Goal: Task Accomplishment & Management: Complete application form

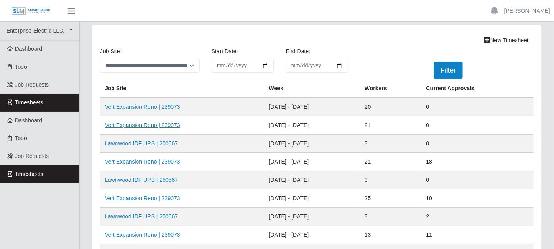
click at [170, 122] on link "Vert Expansion Reno | 239073" at bounding box center [142, 125] width 75 height 6
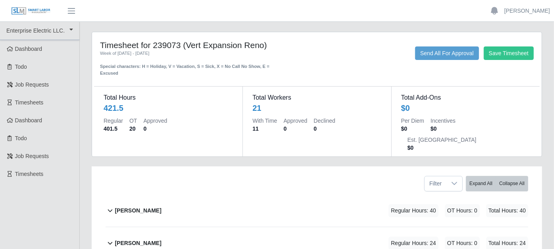
click at [109, 206] on icon at bounding box center [110, 211] width 9 height 10
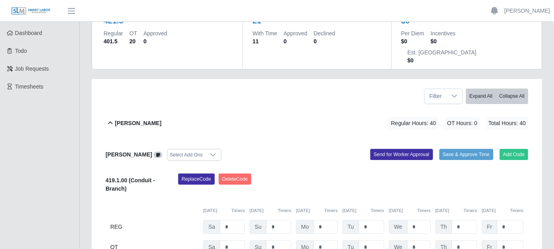
scroll to position [88, 0]
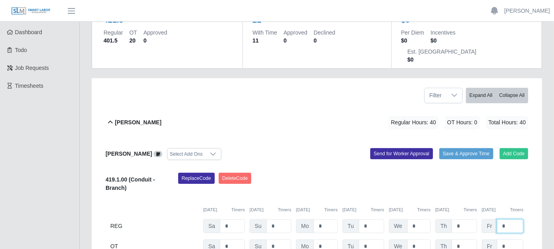
click at [505, 219] on input "*" at bounding box center [510, 226] width 27 height 14
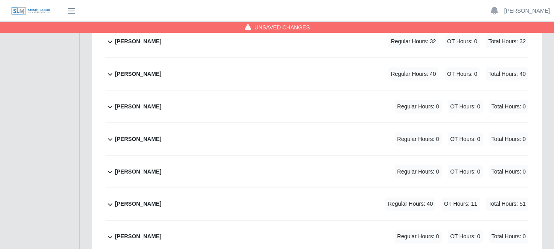
scroll to position [791, 0]
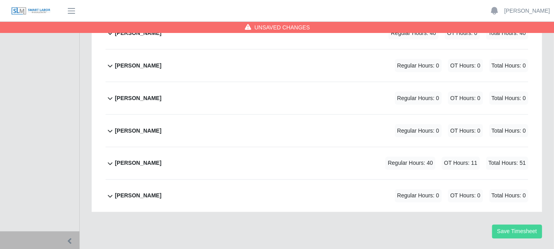
type input "*"
click at [522, 225] on button "Save Timesheet" at bounding box center [517, 232] width 50 height 14
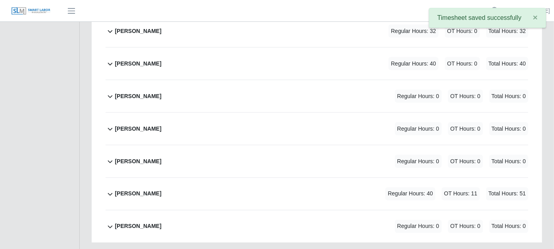
scroll to position [746, 0]
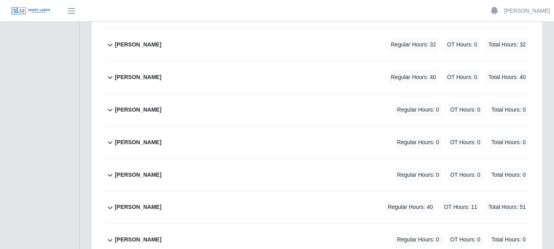
click at [110, 203] on icon at bounding box center [110, 208] width 9 height 10
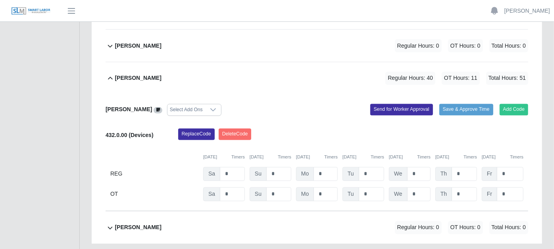
scroll to position [879, 0]
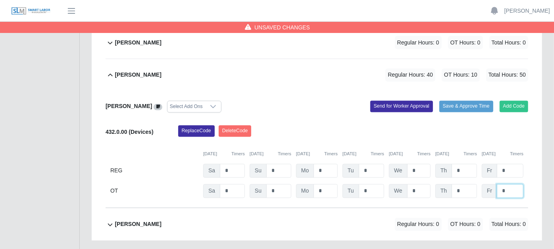
type input "*"
click at [519, 212] on div "[PERSON_NAME] Regular Hours: 0 OT Hours: 0 Total Hours: 0" at bounding box center [322, 224] width 414 height 32
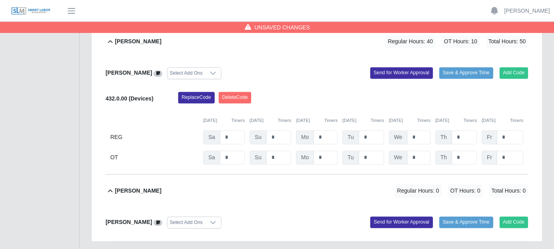
scroll to position [913, 0]
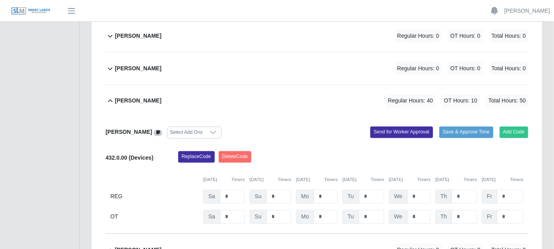
scroll to position [853, 0]
click at [109, 96] on icon at bounding box center [110, 101] width 9 height 10
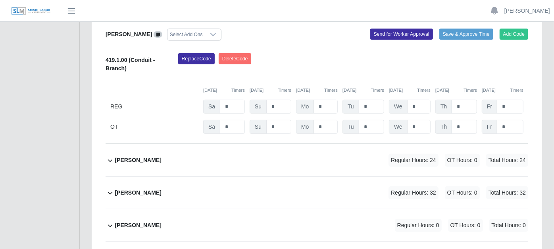
scroll to position [220, 0]
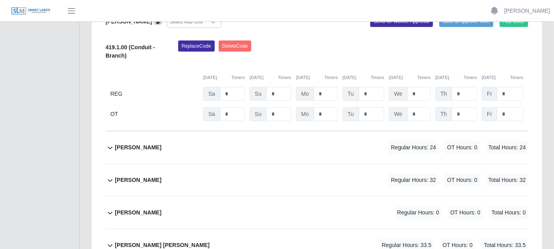
click at [109, 143] on icon at bounding box center [110, 148] width 9 height 10
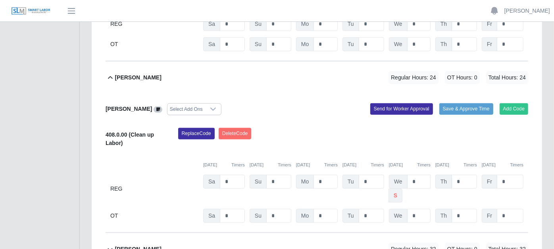
scroll to position [309, 0]
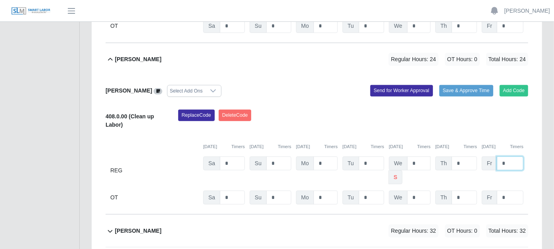
click at [509, 156] on input "*" at bounding box center [510, 163] width 27 height 14
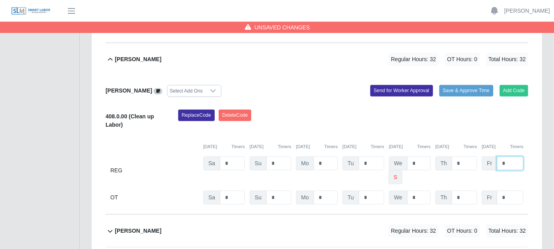
type input "*"
click at [475, 110] on div "Replace Code [GEOGRAPHIC_DATA] Code" at bounding box center [353, 122] width 363 height 24
click at [111, 226] on icon at bounding box center [110, 231] width 9 height 10
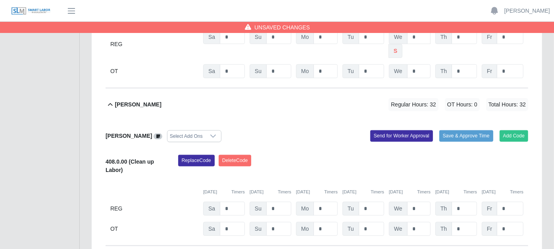
scroll to position [441, 0]
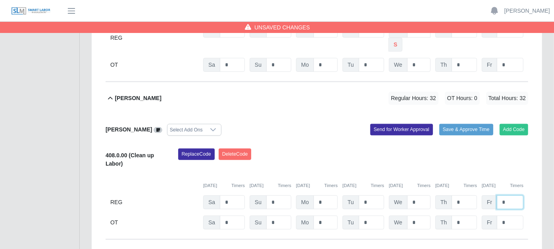
click at [509, 195] on input "*" at bounding box center [510, 202] width 27 height 14
type input "*"
click at [486, 149] on div "Replace Code [GEOGRAPHIC_DATA] Code" at bounding box center [353, 161] width 363 height 24
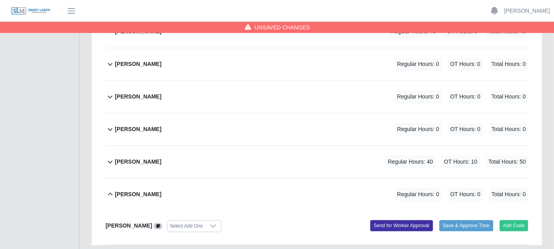
scroll to position [1074, 0]
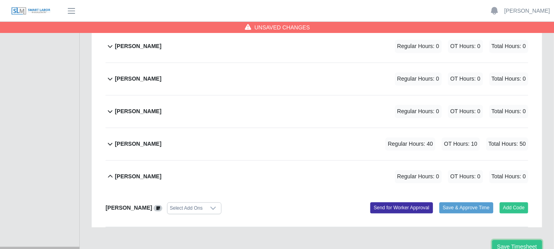
click at [501, 240] on button "Save Timesheet" at bounding box center [517, 247] width 50 height 14
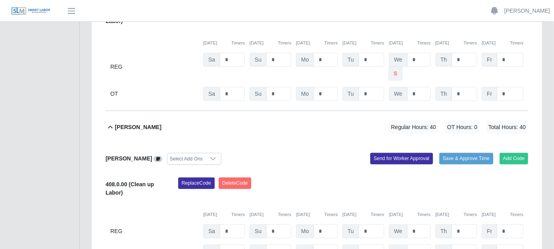
scroll to position [368, 0]
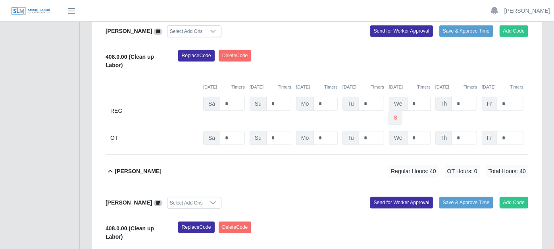
click at [110, 167] on icon at bounding box center [110, 172] width 9 height 10
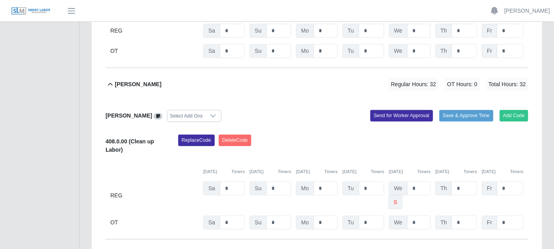
scroll to position [236, 0]
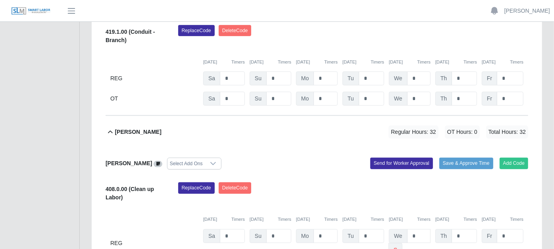
click at [109, 127] on icon at bounding box center [110, 132] width 9 height 10
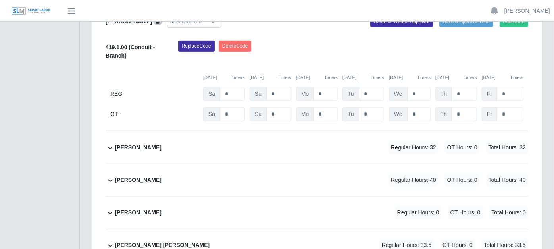
scroll to position [264, 0]
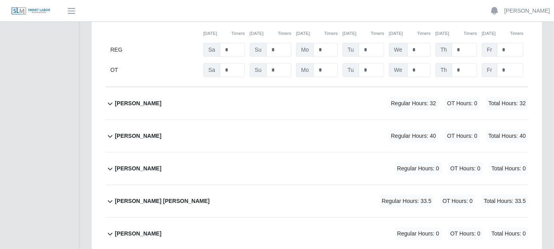
click at [108, 197] on icon at bounding box center [110, 202] width 9 height 10
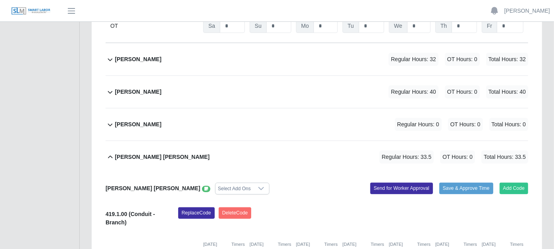
scroll to position [353, 0]
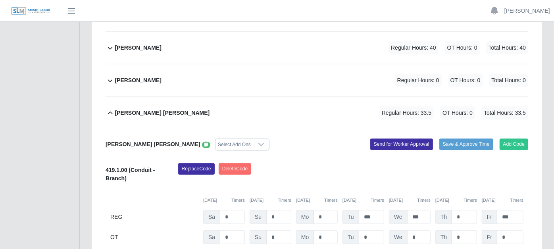
click at [110, 108] on icon at bounding box center [110, 113] width 9 height 10
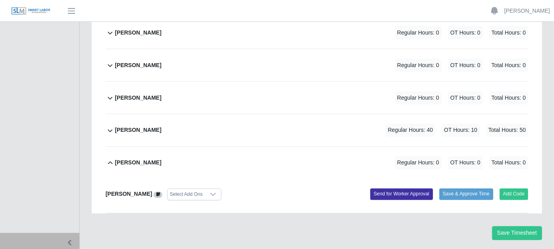
scroll to position [825, 0]
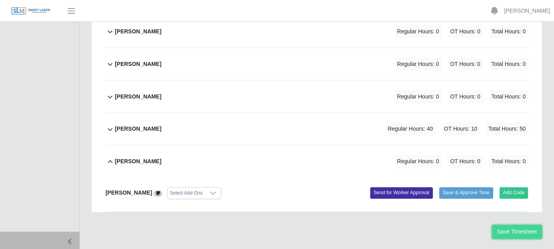
click at [505, 225] on button "Save Timesheet" at bounding box center [517, 232] width 50 height 14
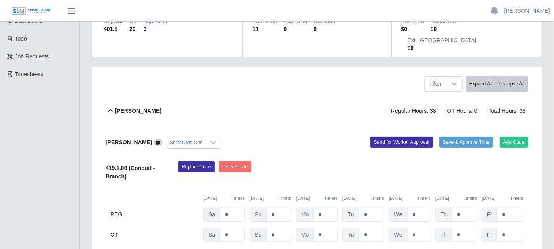
scroll to position [0, 0]
